Goal: Task Accomplishment & Management: Manage account settings

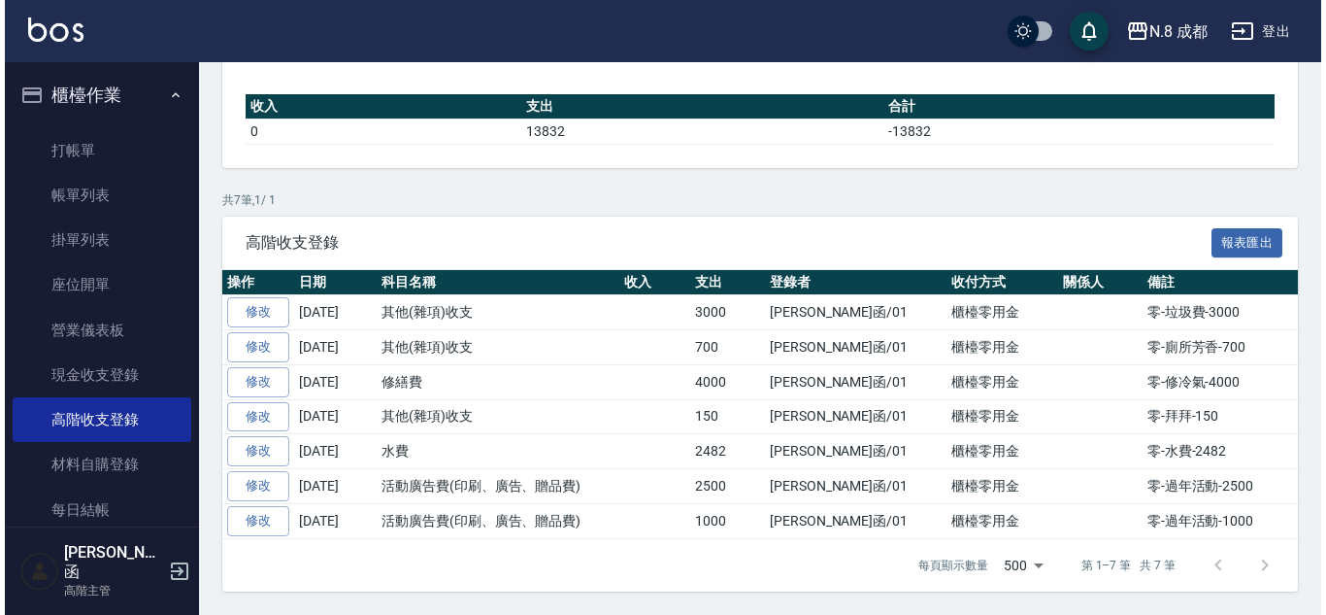
scroll to position [280, 0]
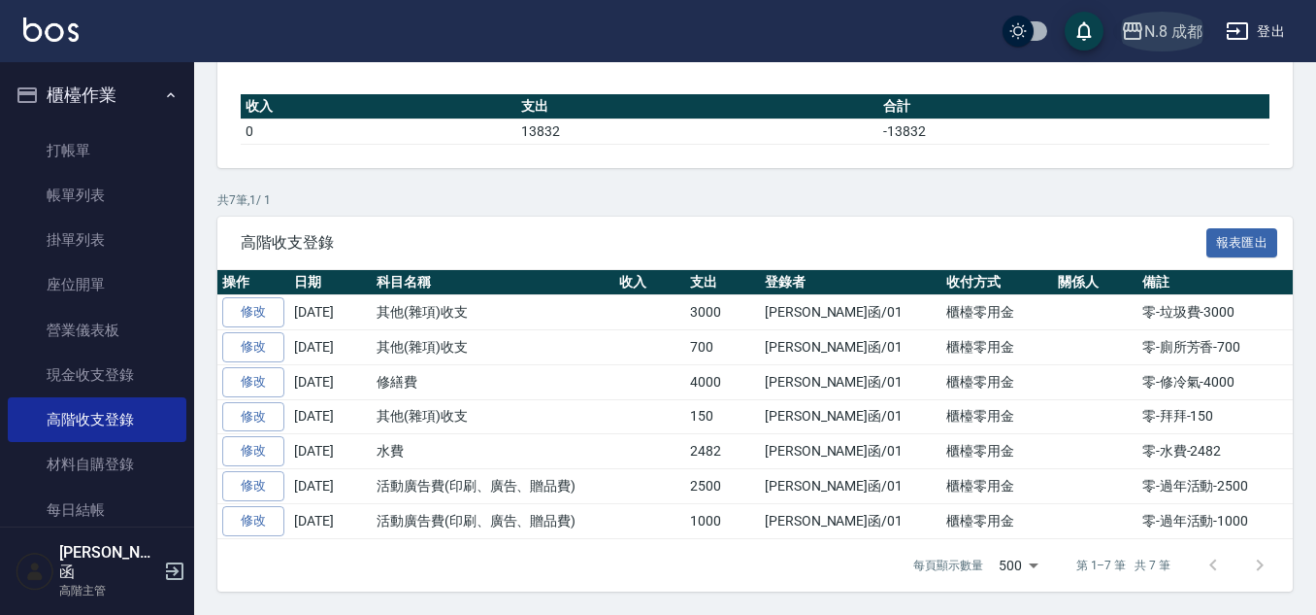
click at [1202, 22] on div "N.8 成都" at bounding box center [1174, 31] width 58 height 24
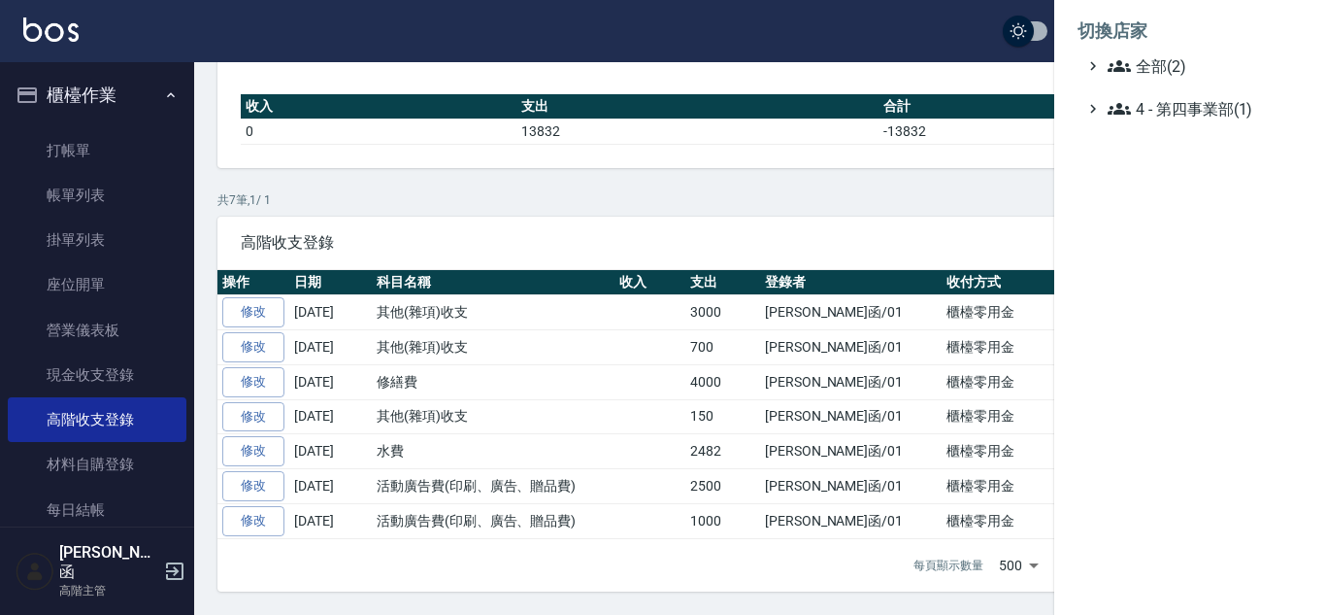
click at [1183, 44] on li "切換店家" at bounding box center [1190, 31] width 225 height 47
click at [1183, 59] on span "全部(2)" at bounding box center [1201, 65] width 187 height 23
click at [1147, 140] on ul "全部(2) N.8 成都 PS6 4 - 第四事業部(1)" at bounding box center [1190, 115] width 225 height 122
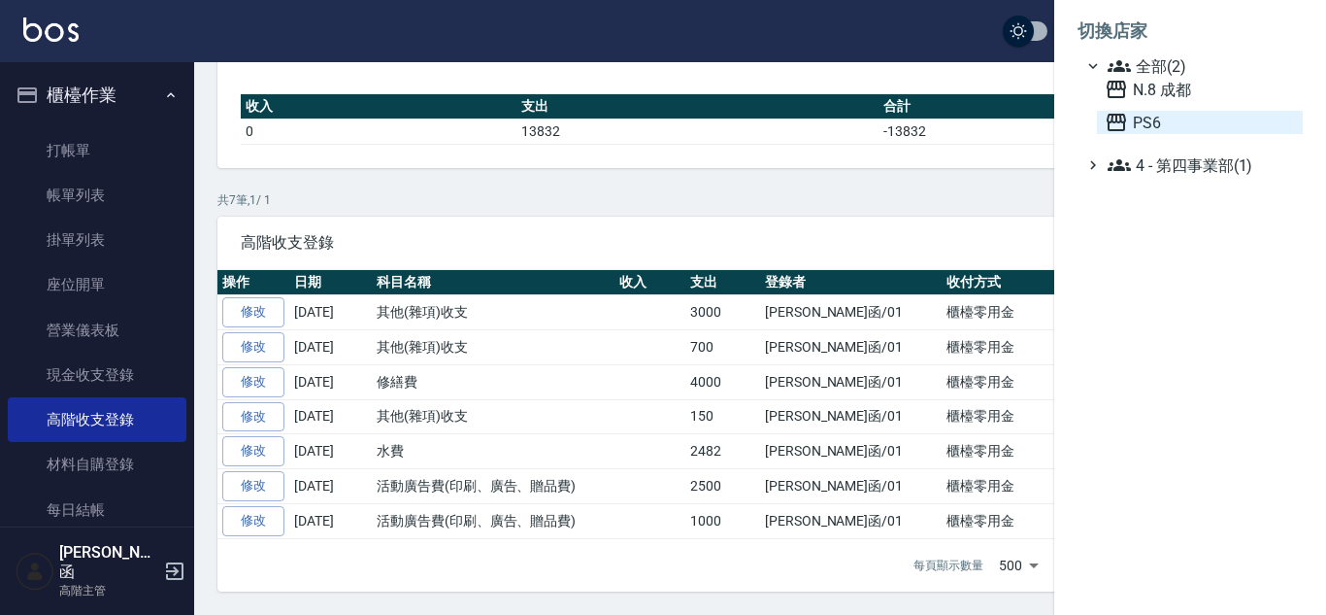
click at [1151, 130] on span "PS6" at bounding box center [1200, 122] width 190 height 23
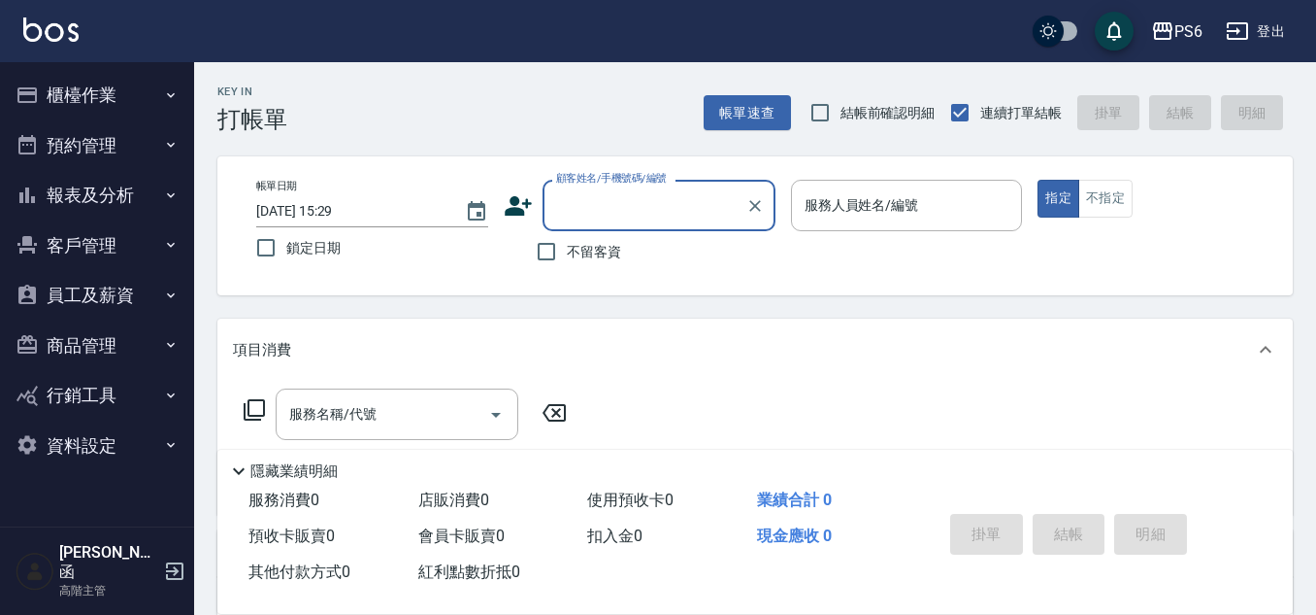
click at [106, 87] on button "櫃檯作業" at bounding box center [97, 95] width 179 height 50
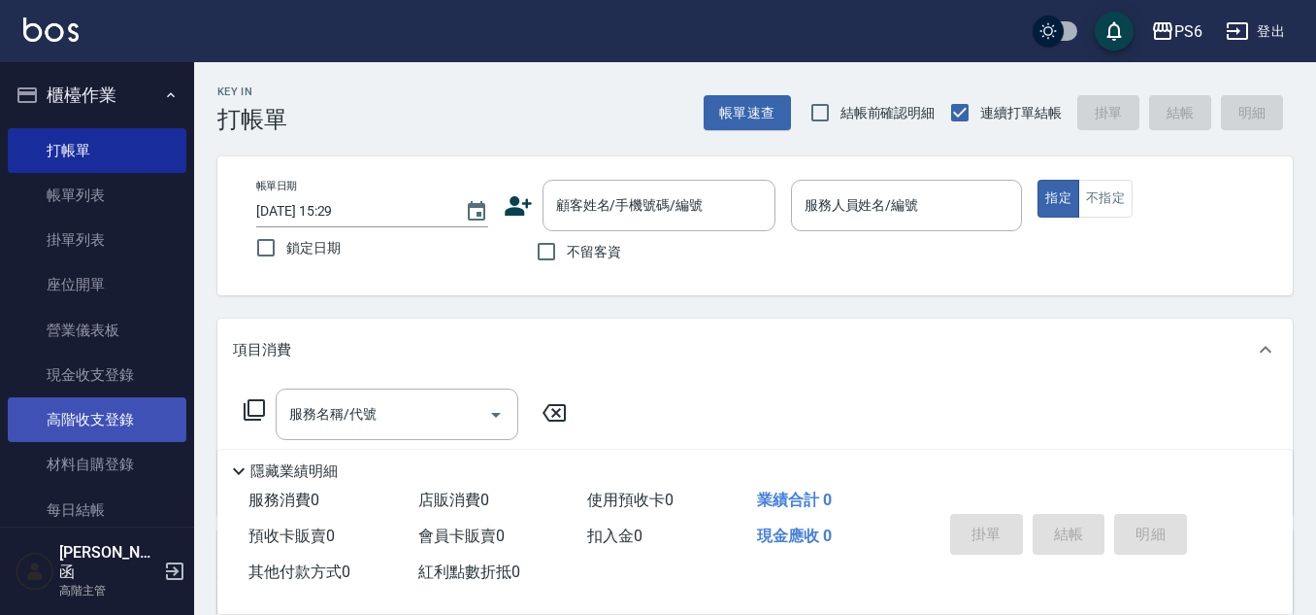
click at [119, 413] on link "高階收支登錄" at bounding box center [97, 419] width 179 height 45
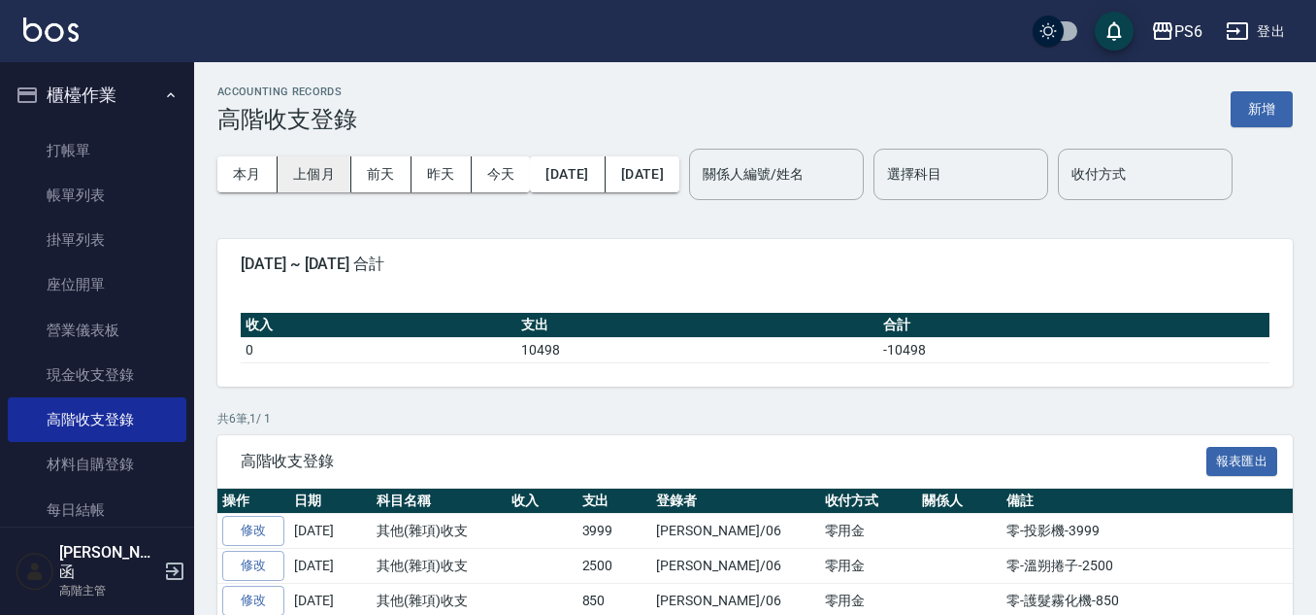
click at [332, 170] on button "上個月" at bounding box center [315, 174] width 74 height 36
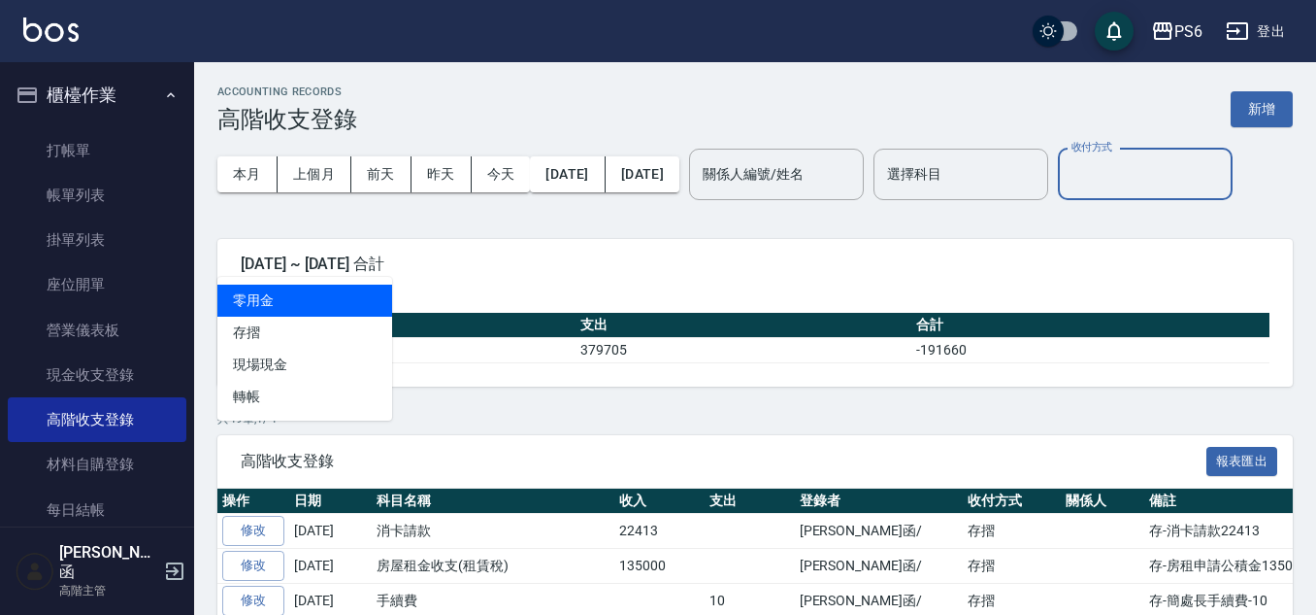
click at [1067, 191] on input "收付方式" at bounding box center [1145, 174] width 157 height 34
click at [548, 216] on div "本月 上個月 前天 昨天 今天 2025/07/01 2025/07/31 關係人編號/姓名 關係人編號/姓名 選擇科目 選擇科目 收付方式 收付方式" at bounding box center [755, 174] width 1076 height 83
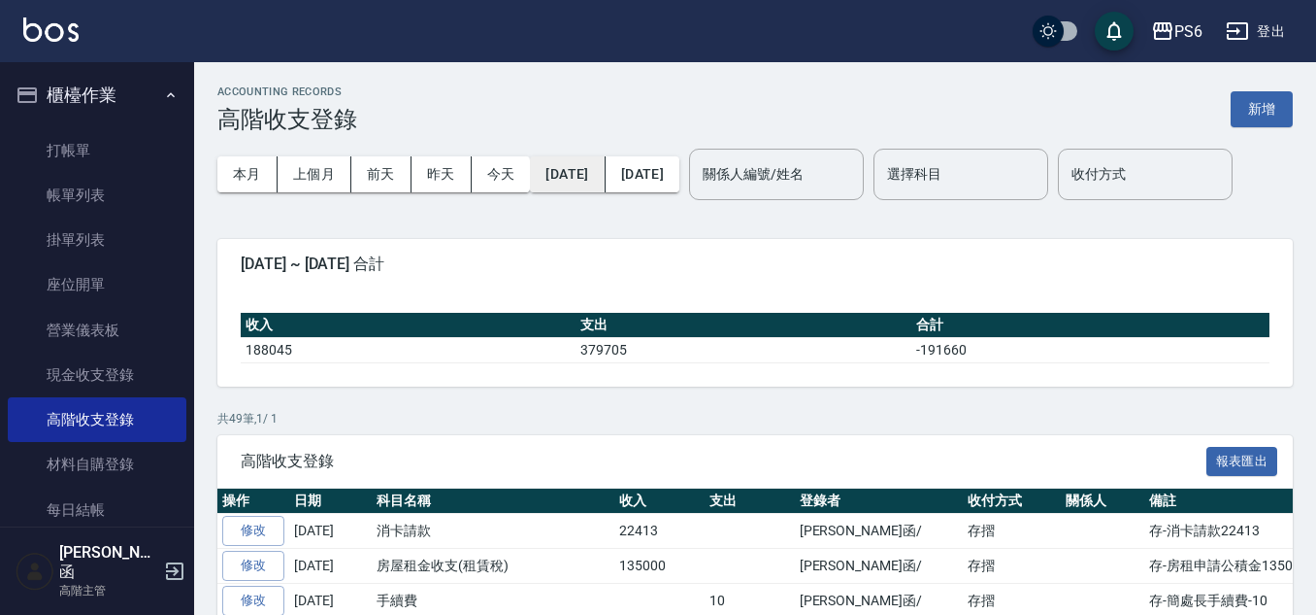
click at [550, 180] on button "2025/07/01" at bounding box center [567, 174] width 75 height 36
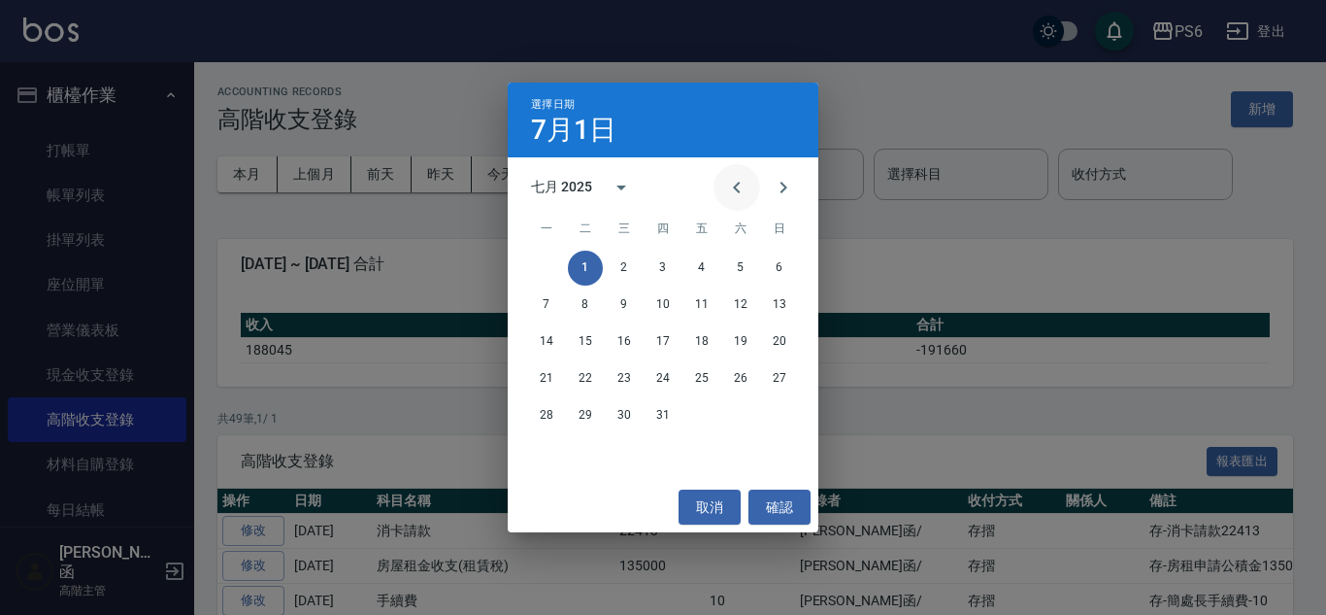
click at [729, 184] on icon "Previous month" at bounding box center [736, 187] width 23 height 23
click at [783, 261] on button "1" at bounding box center [779, 267] width 35 height 35
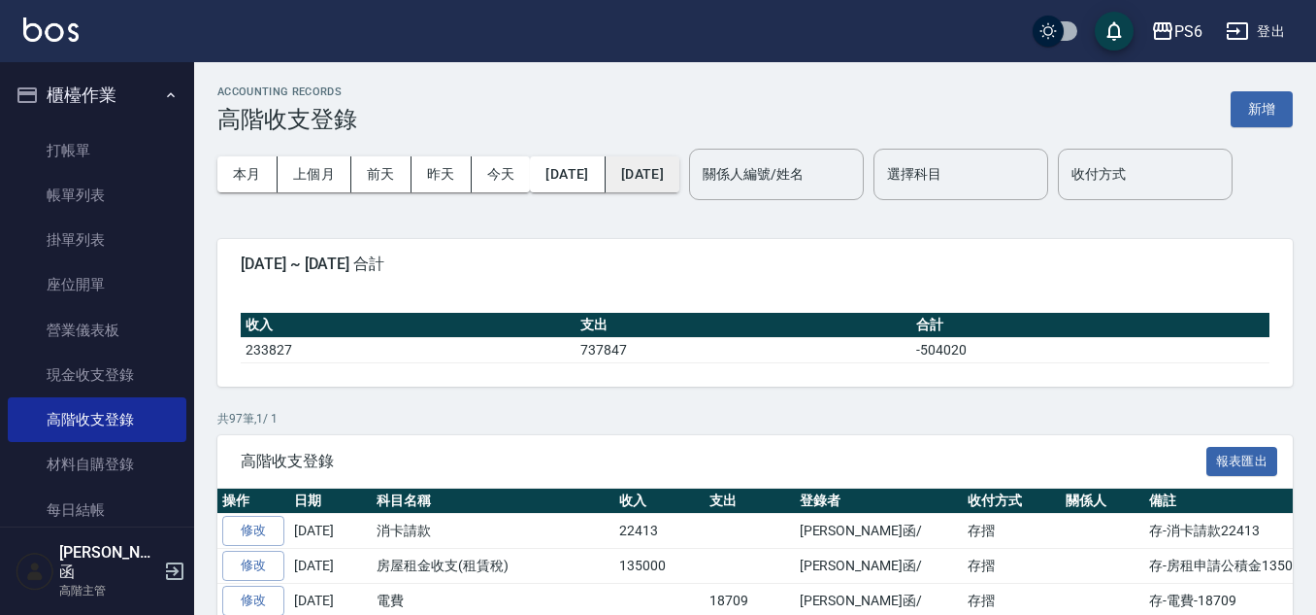
click at [680, 178] on button "2025/07/31" at bounding box center [643, 174] width 74 height 36
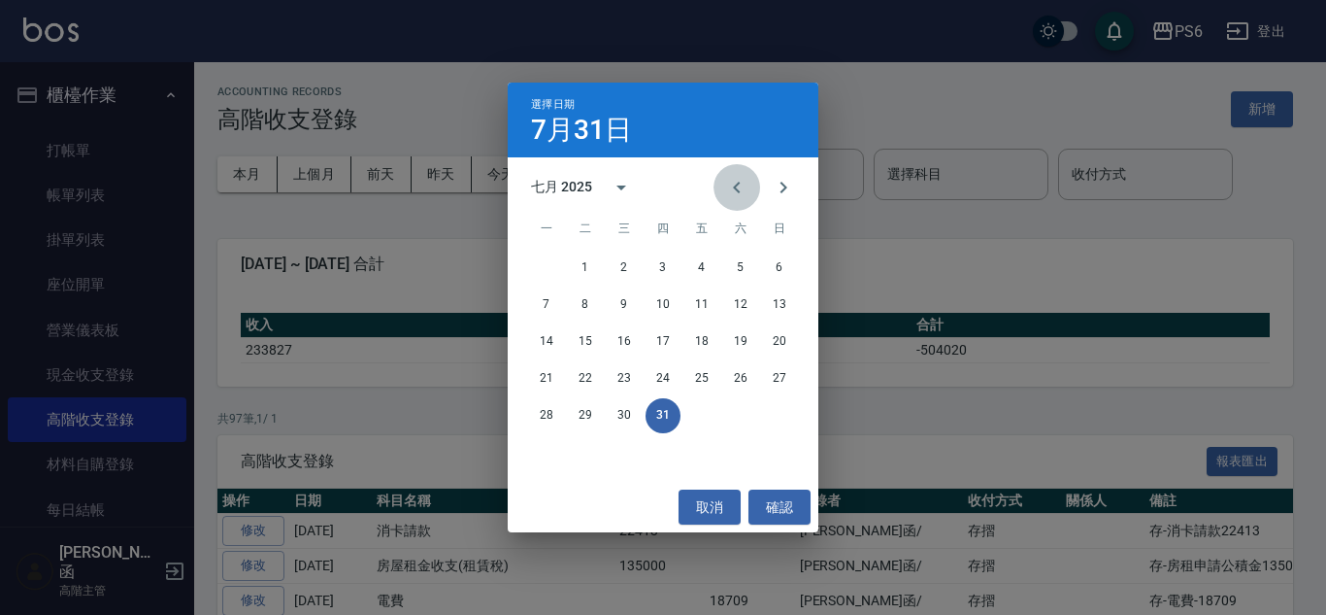
click at [725, 187] on icon "Previous month" at bounding box center [736, 187] width 23 height 23
drag, startPoint x: 551, startPoint y: 451, endPoint x: 572, endPoint y: 449, distance: 20.5
click at [552, 449] on button "30" at bounding box center [546, 452] width 35 height 35
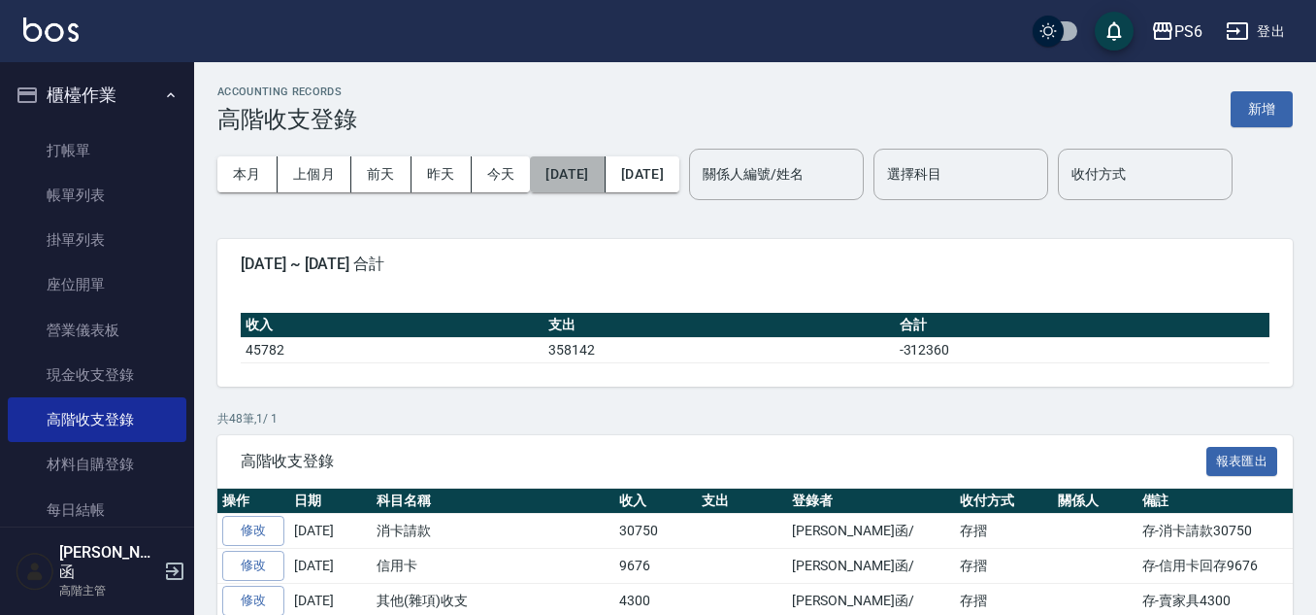
click at [584, 175] on button "2025/06/01" at bounding box center [567, 174] width 75 height 36
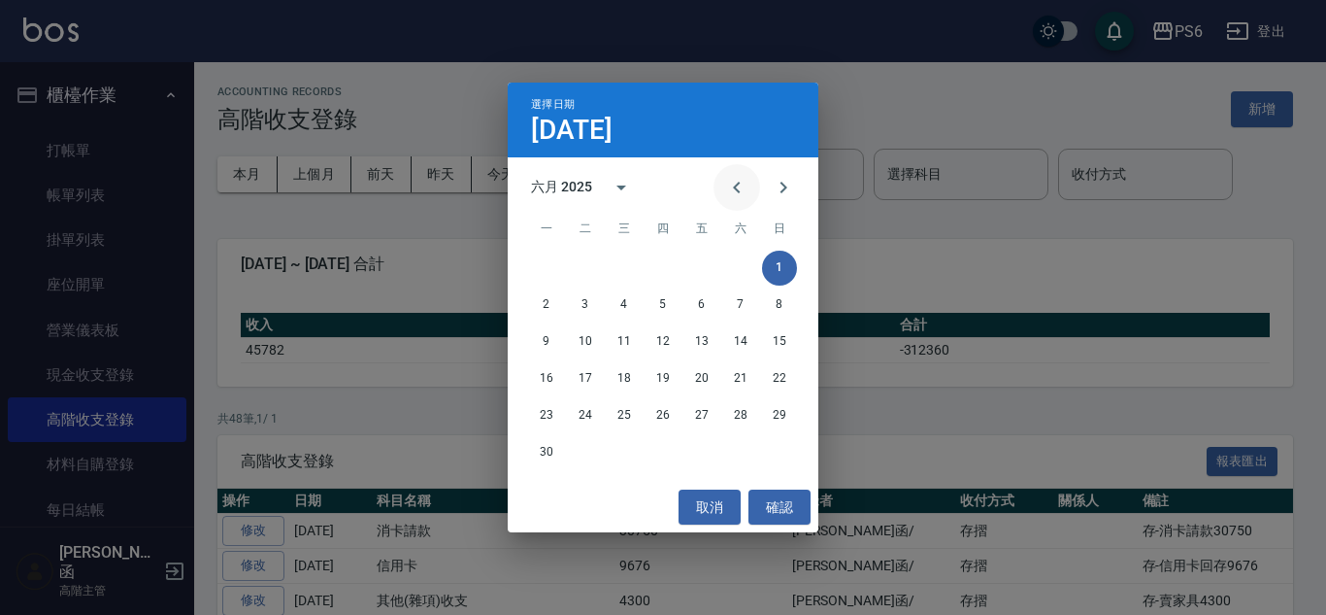
click at [744, 188] on icon "Previous month" at bounding box center [736, 187] width 23 height 23
click at [660, 263] on button "1" at bounding box center [663, 267] width 35 height 35
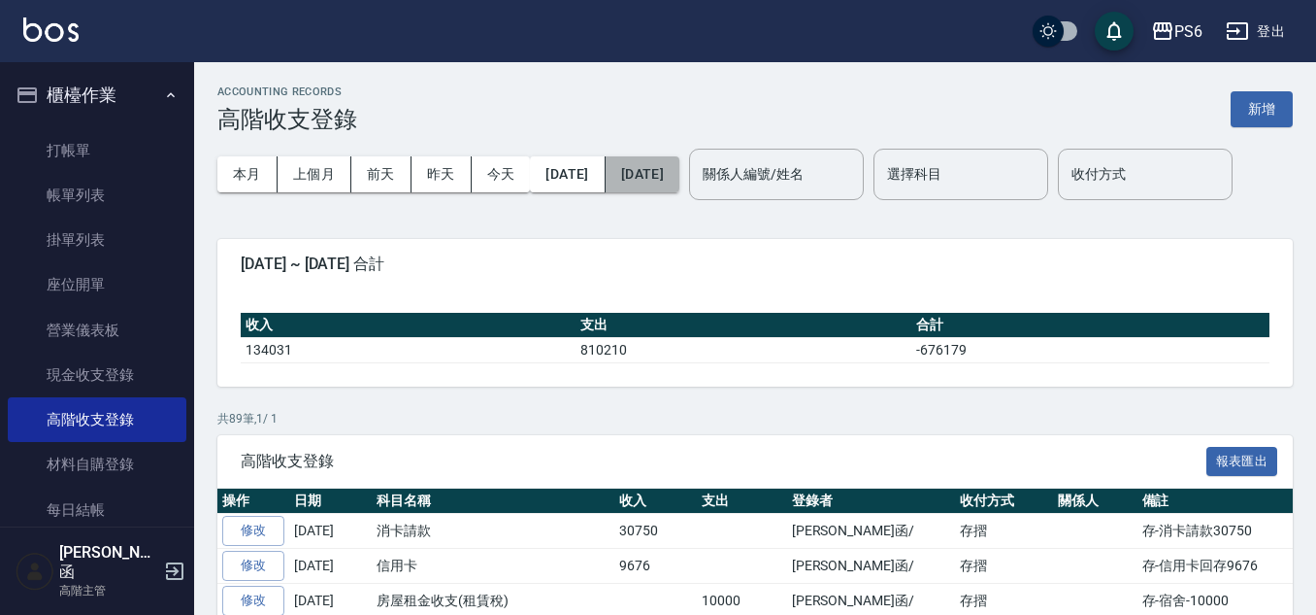
click at [680, 175] on button "2025/06/30" at bounding box center [643, 174] width 74 height 36
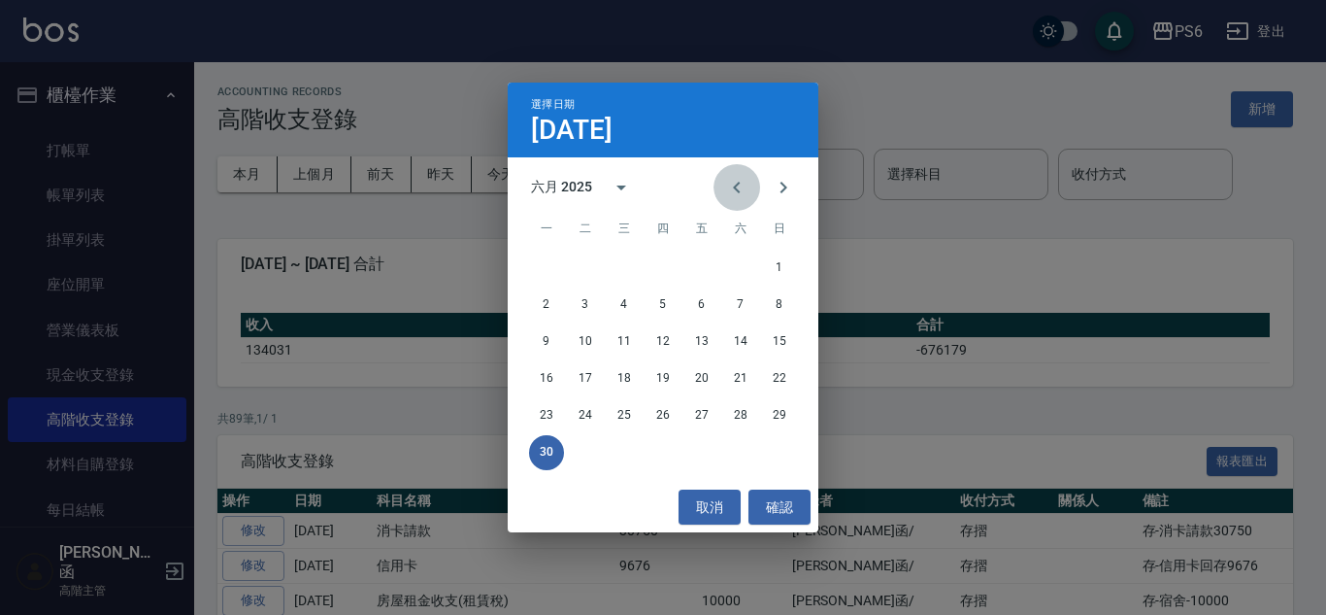
click at [738, 184] on icon "Previous month" at bounding box center [736, 188] width 7 height 12
click at [729, 414] on button "31" at bounding box center [740, 415] width 35 height 35
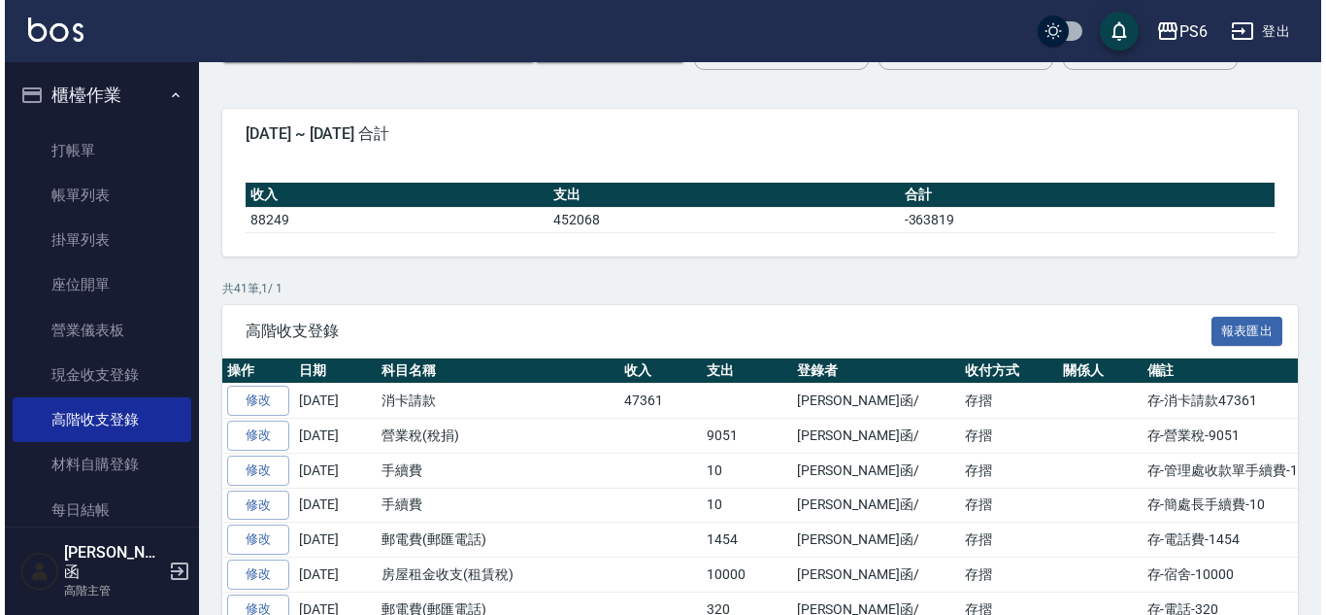
scroll to position [291, 0]
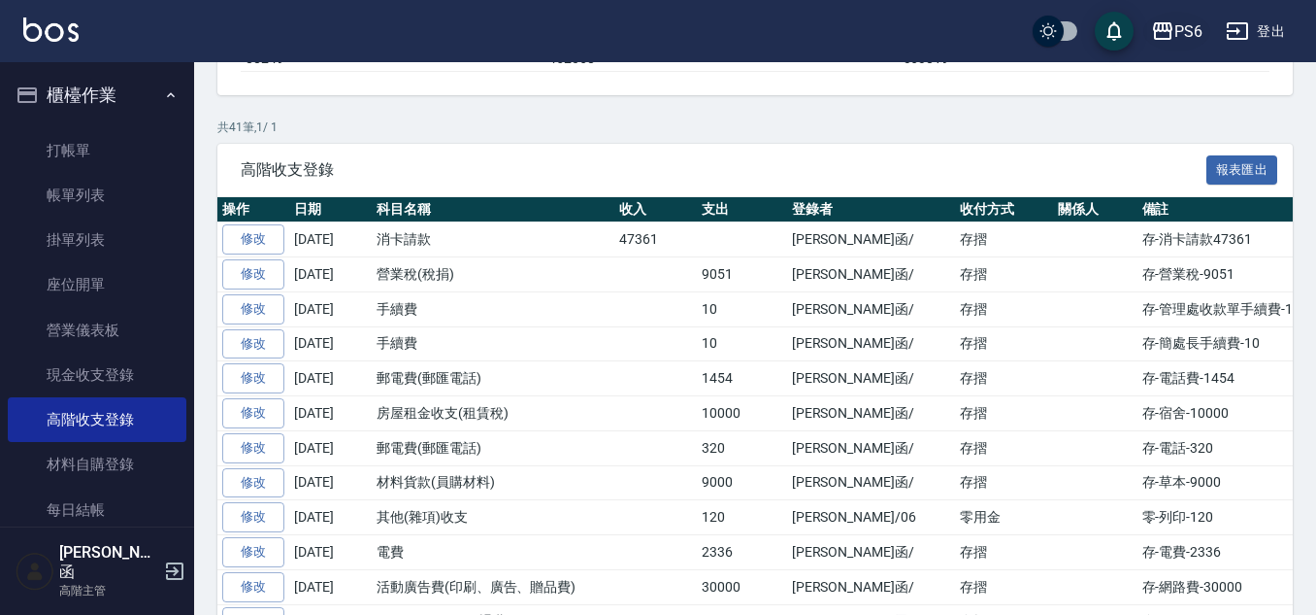
click at [1182, 31] on div "PS6" at bounding box center [1189, 31] width 28 height 24
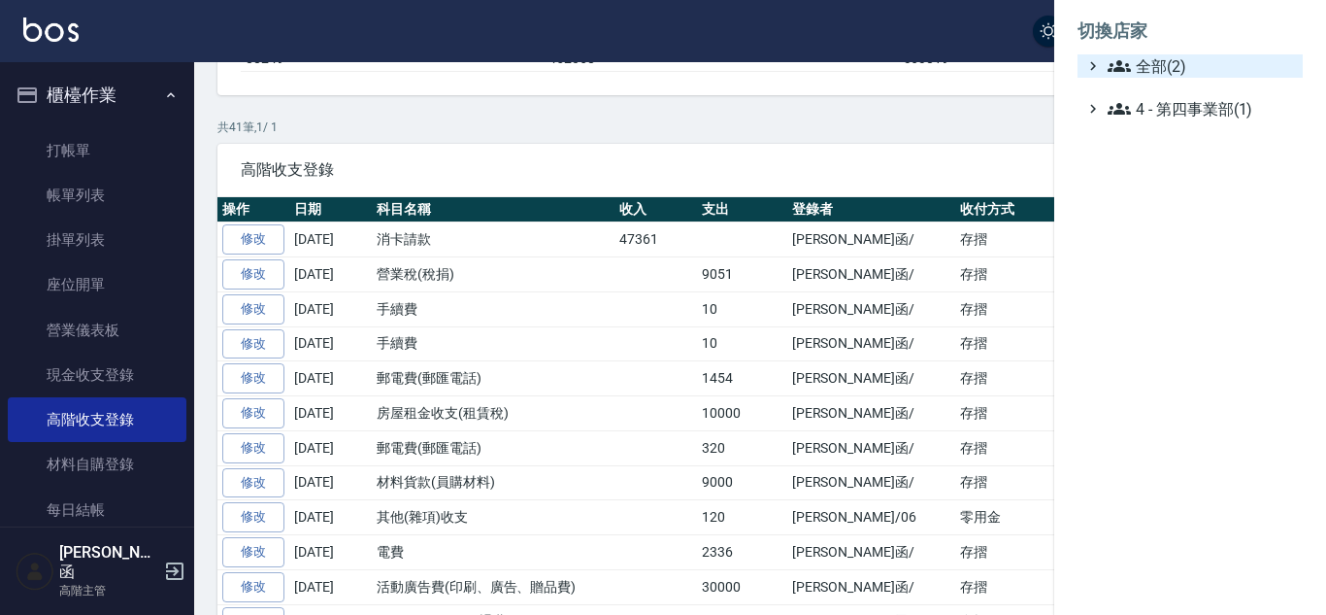
click at [1173, 70] on span "全部(2)" at bounding box center [1201, 65] width 187 height 23
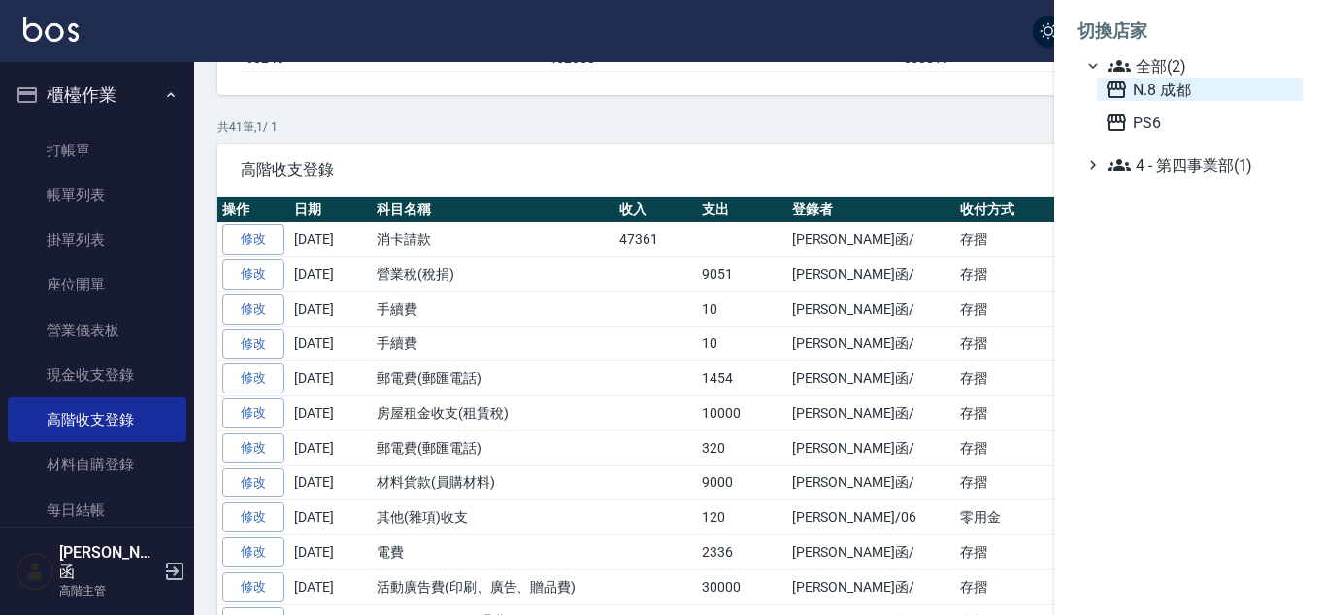
click at [1173, 89] on span "N.8 成都" at bounding box center [1200, 89] width 190 height 23
